Goal: Find specific page/section: Find specific page/section

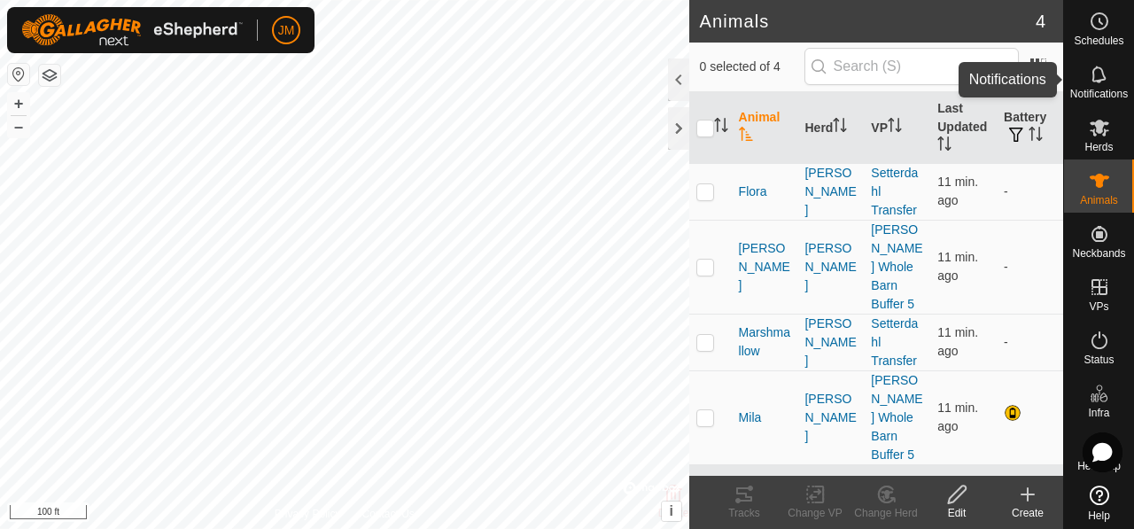
click at [1089, 82] on icon at bounding box center [1099, 74] width 21 height 21
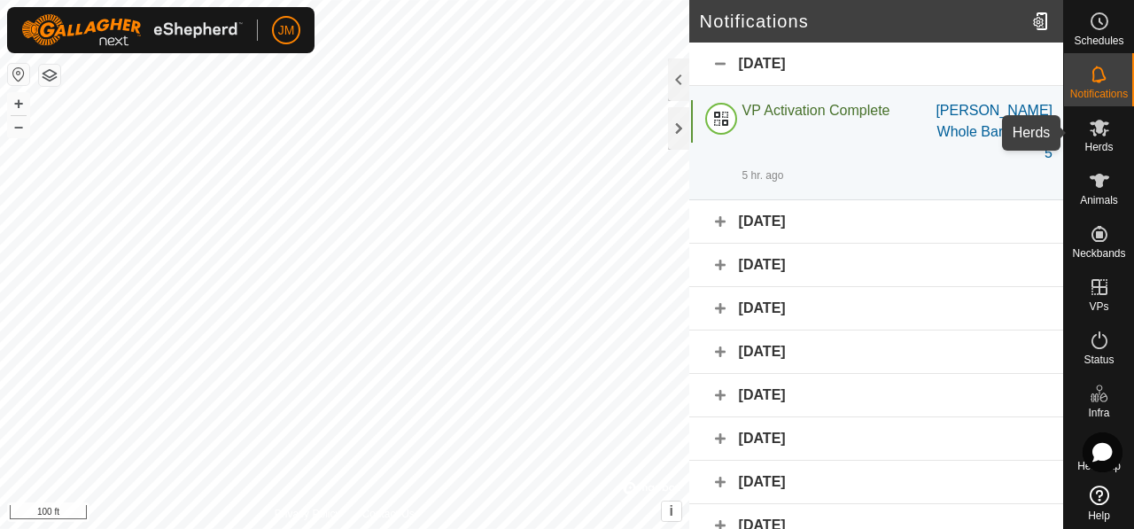
click at [1090, 129] on icon at bounding box center [1099, 128] width 19 height 17
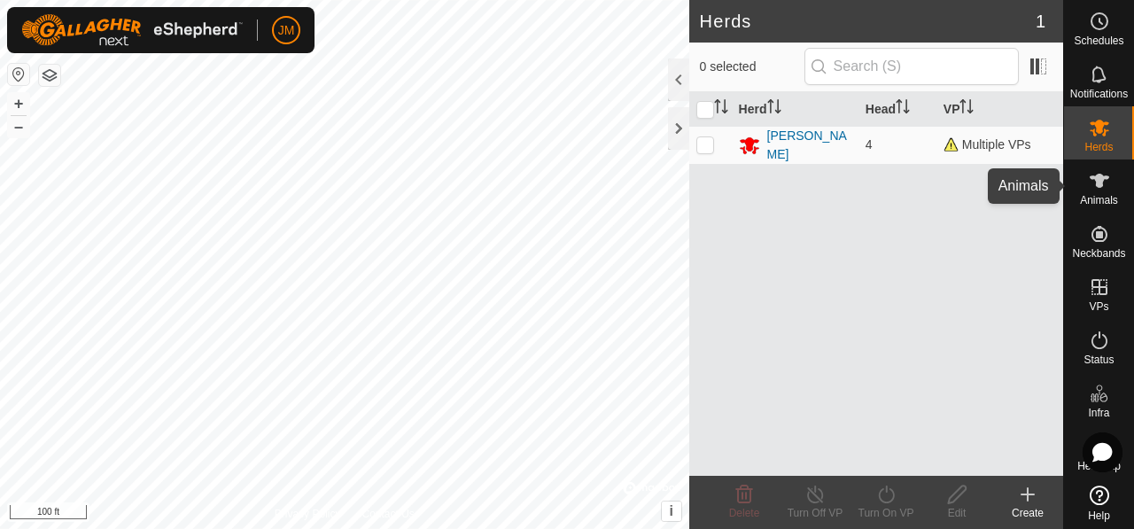
click at [1083, 196] on span "Animals" at bounding box center [1099, 200] width 38 height 11
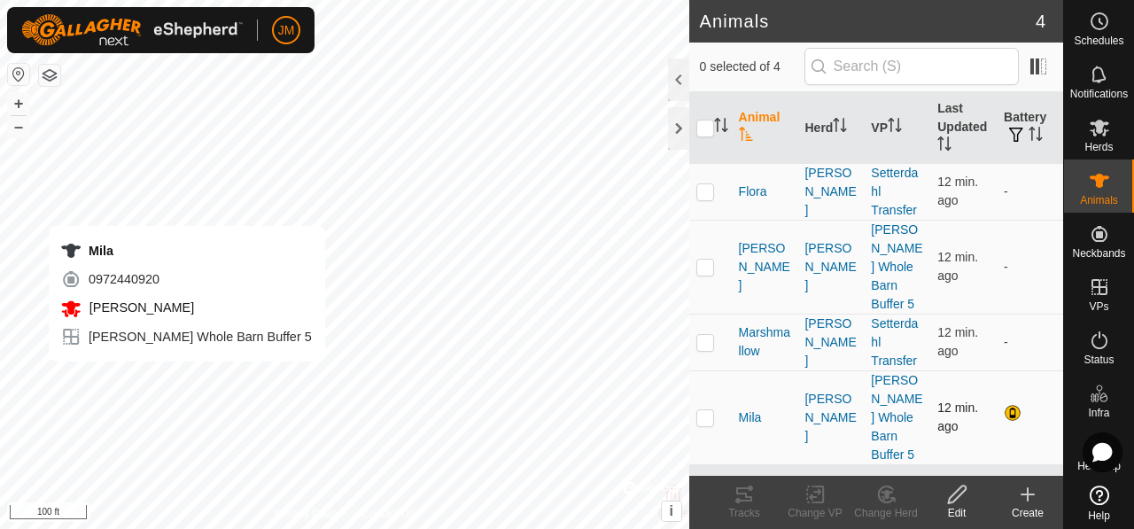
checkbox input "true"
